Goal: Information Seeking & Learning: Learn about a topic

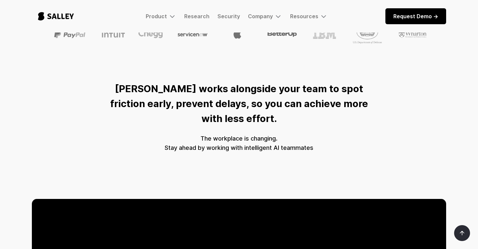
scroll to position [262, 0]
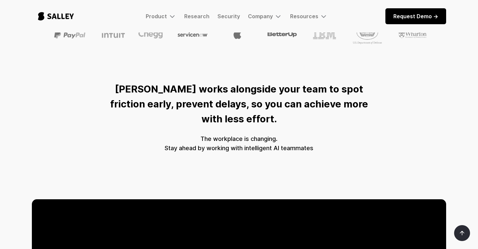
click at [329, 82] on div "[PERSON_NAME] works alongside your team to spot friction early, prevent delays,…" at bounding box center [239, 104] width 274 height 45
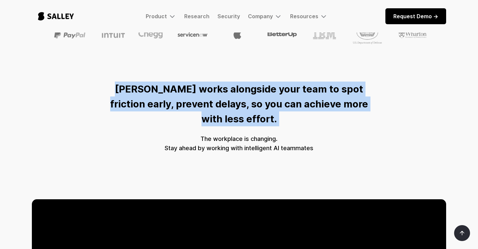
drag, startPoint x: 329, startPoint y: 82, endPoint x: 329, endPoint y: 100, distance: 17.6
click at [329, 82] on div "Salley AI works alongside your team to spot friction early, prevent delays, so …" at bounding box center [239, 104] width 274 height 45
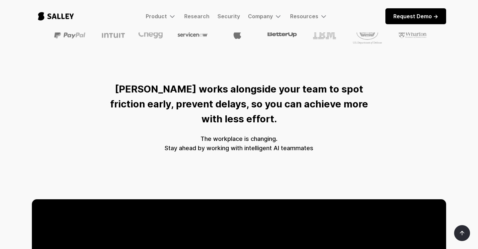
click at [329, 100] on strong "Salley AI works alongside your team to spot friction early, prevent delays, so …" at bounding box center [239, 104] width 258 height 42
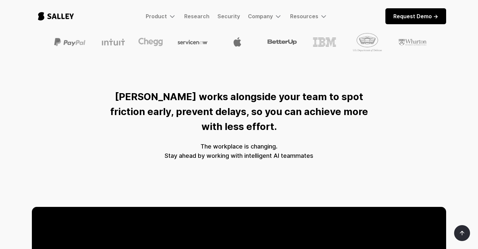
scroll to position [161, 0]
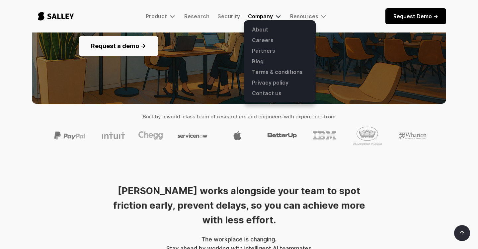
click at [265, 18] on div "Company" at bounding box center [260, 16] width 25 height 7
click at [266, 31] on link "About" at bounding box center [280, 29] width 64 height 11
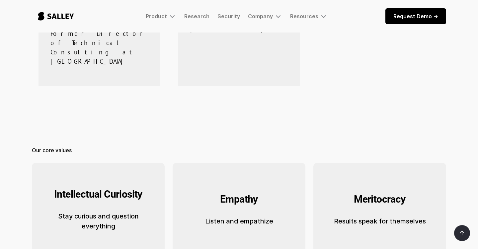
scroll to position [1183, 0]
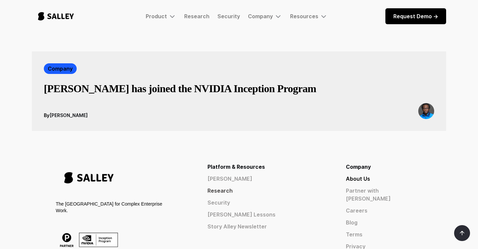
click at [289, 187] on link "Research" at bounding box center [265, 191] width 115 height 8
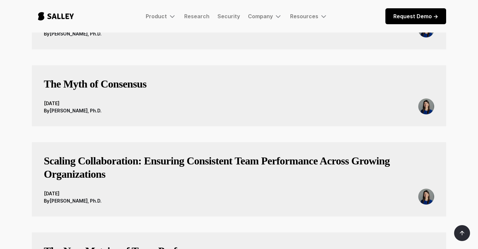
scroll to position [235, 0]
